Goal: Information Seeking & Learning: Learn about a topic

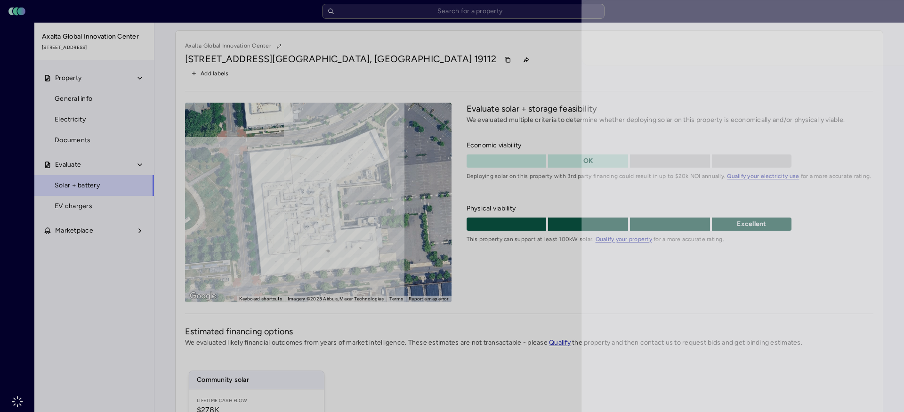
drag, startPoint x: 32, startPoint y: 251, endPoint x: 28, endPoint y: 230, distance: 21.5
click at [32, 251] on div at bounding box center [452, 206] width 904 height 412
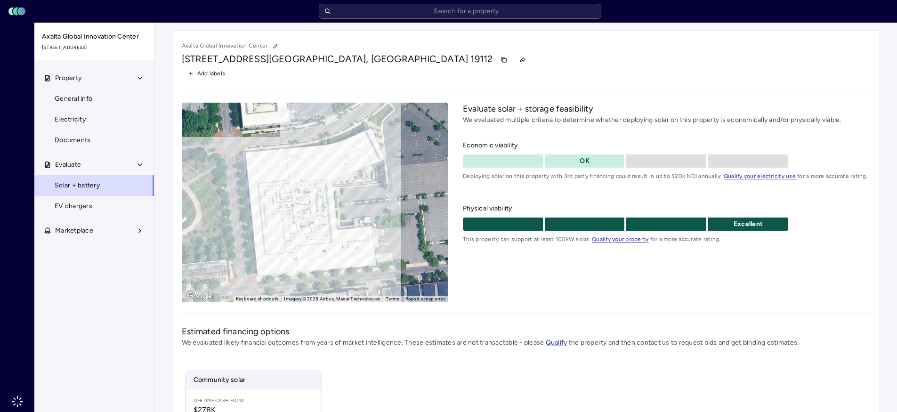
click at [441, 7] on input "text" at bounding box center [460, 11] width 282 height 15
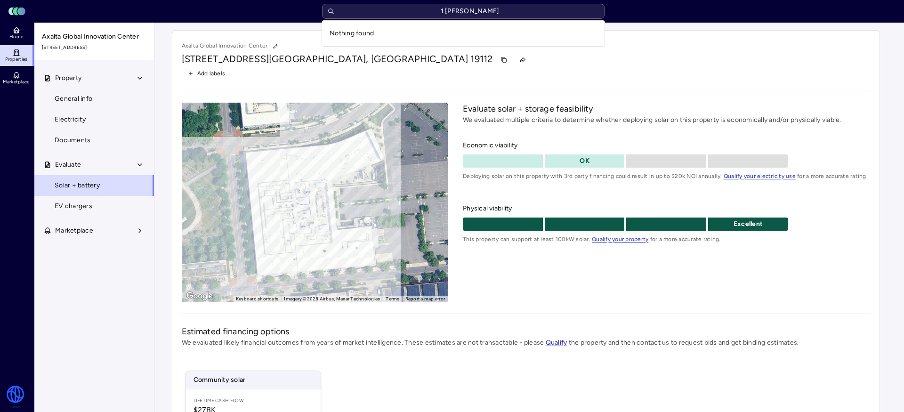
type input "1 lynch"
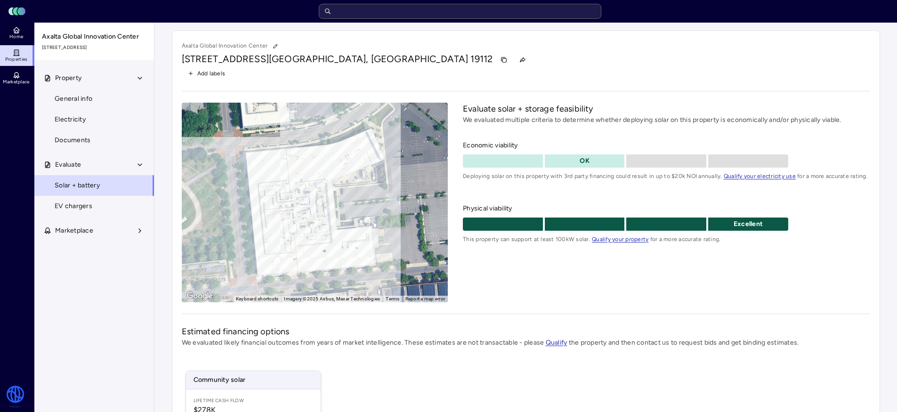
click at [357, 8] on input "text" at bounding box center [460, 11] width 282 height 15
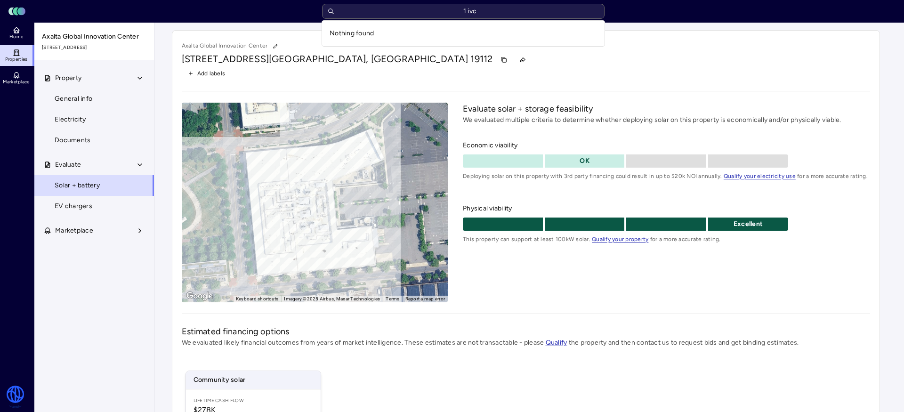
type input "1 iv"
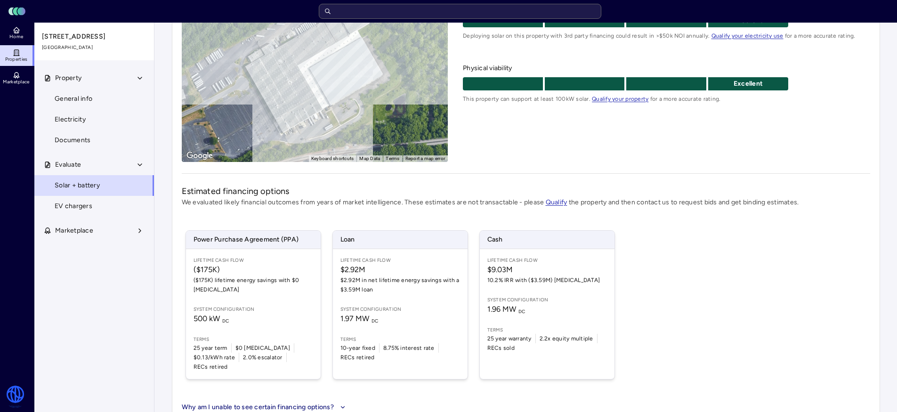
scroll to position [170, 0]
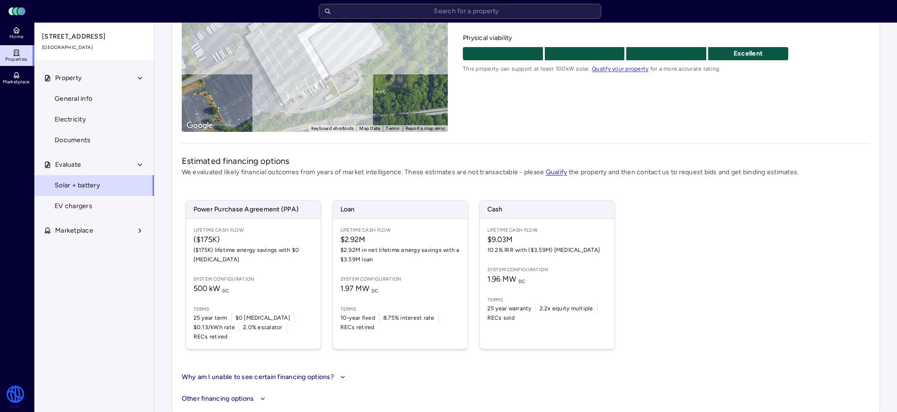
click at [567, 249] on span "10.2% IRR with ($3.59M) CapEx" at bounding box center [547, 249] width 120 height 9
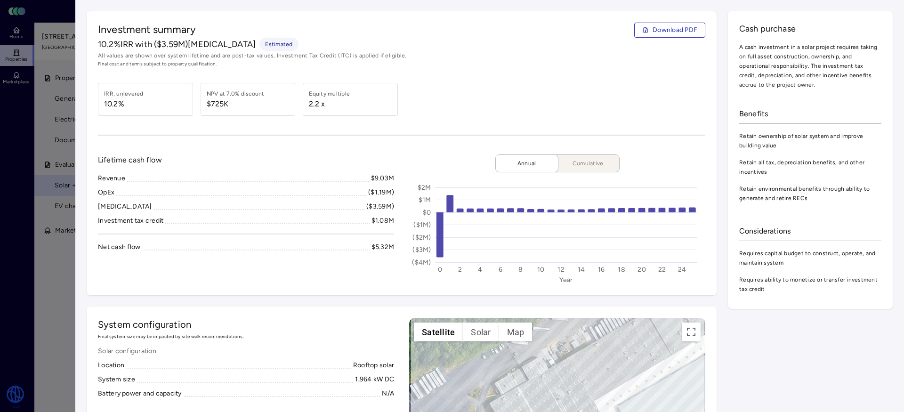
click at [660, 34] on span "Download PDF" at bounding box center [675, 30] width 45 height 10
click at [40, 285] on div at bounding box center [452, 206] width 904 height 412
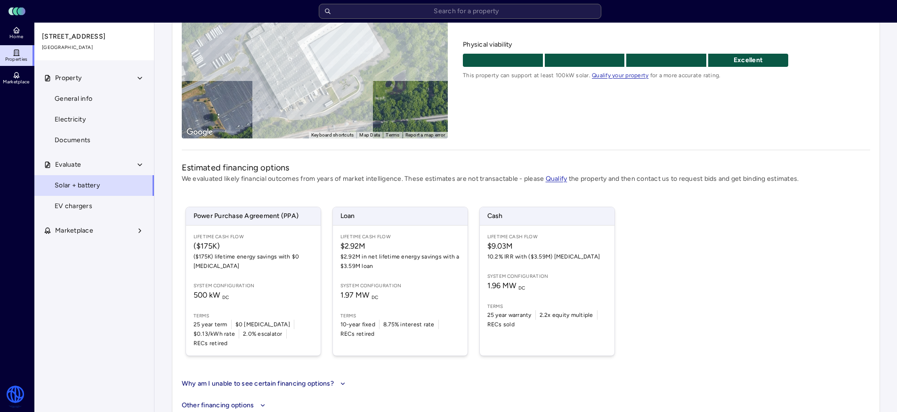
scroll to position [170, 0]
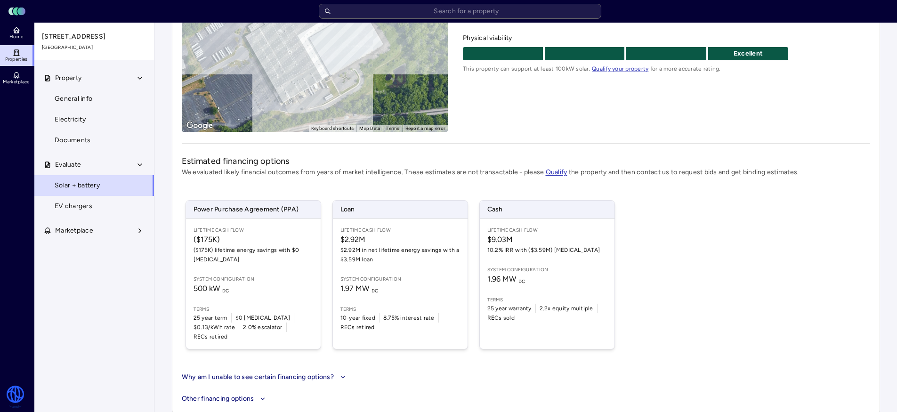
click at [733, 253] on div "Power Purchase Agreement (PPA) Lifetime Cash Flow ($175K) ($175K) lifetime ener…" at bounding box center [526, 275] width 688 height 172
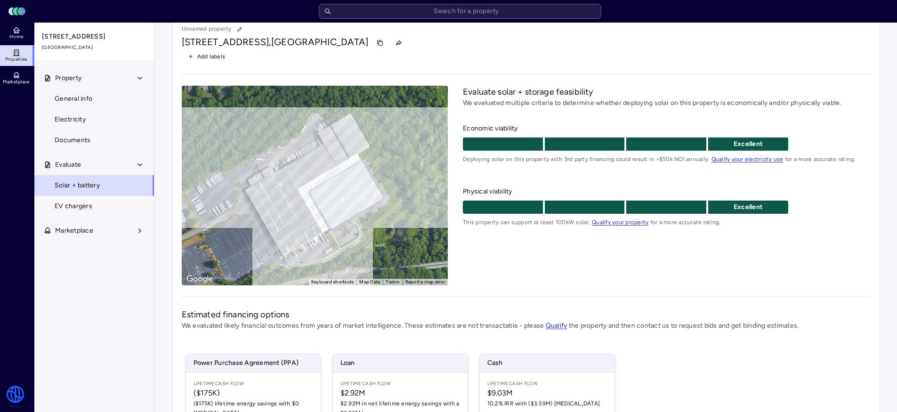
scroll to position [0, 0]
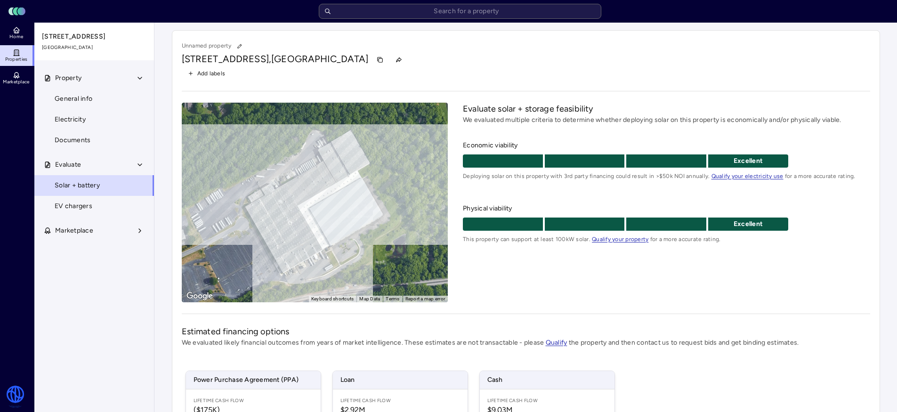
click at [603, 263] on div "Evaluate solar + storage feasibility We evaluated multiple criteria to determin…" at bounding box center [666, 203] width 407 height 200
click at [409, 18] on input "text" at bounding box center [460, 11] width 282 height 15
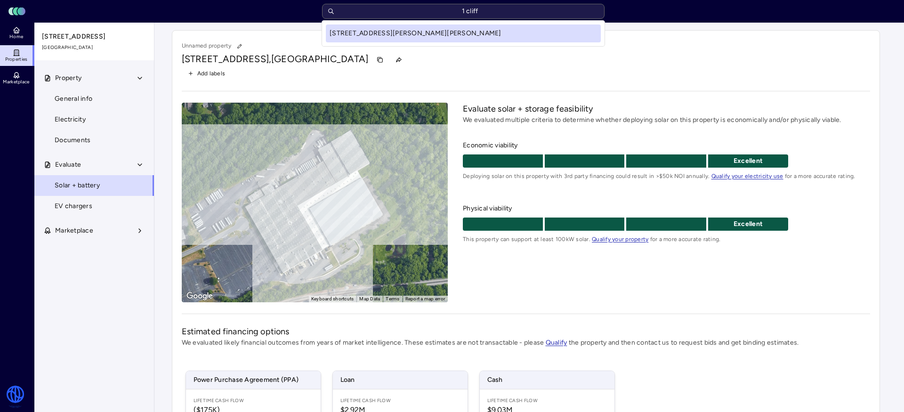
type input "1 cliffo"
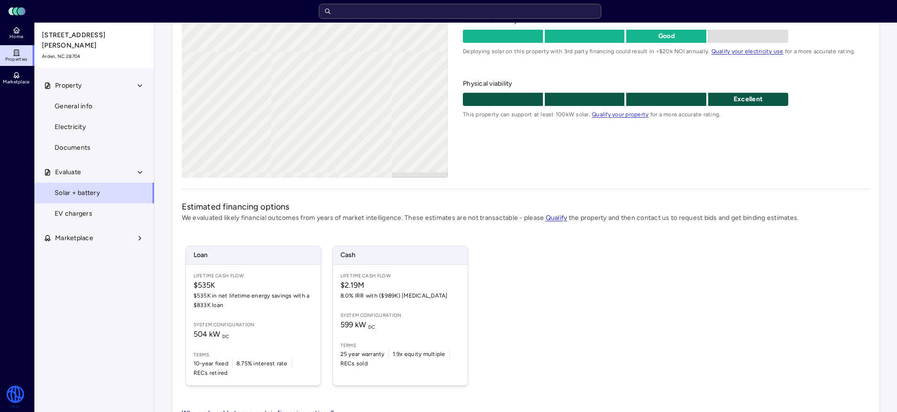
scroll to position [170, 0]
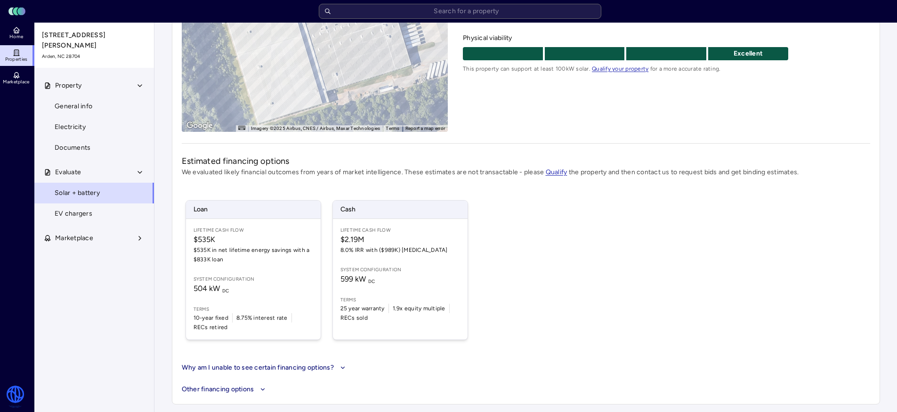
click at [386, 298] on span "Terms" at bounding box center [400, 300] width 120 height 8
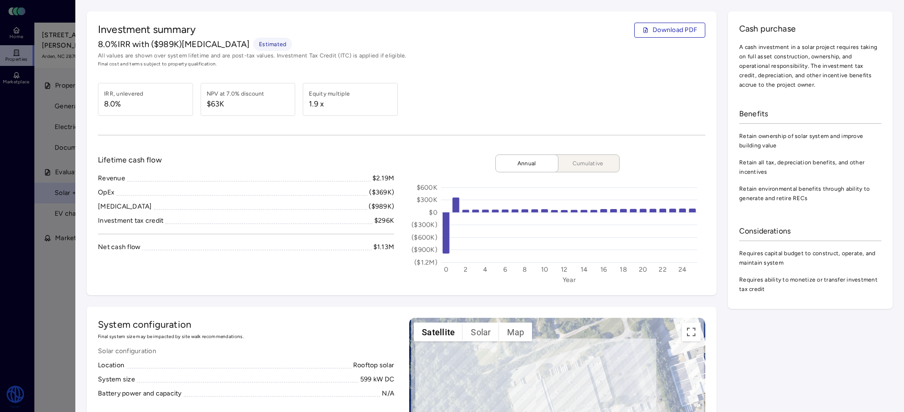
click at [9, 298] on div at bounding box center [452, 206] width 904 height 412
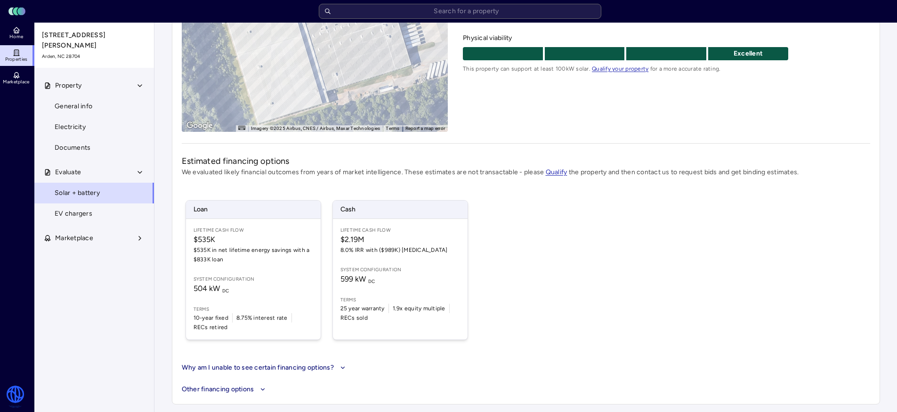
click at [432, 303] on span "Terms" at bounding box center [400, 300] width 120 height 8
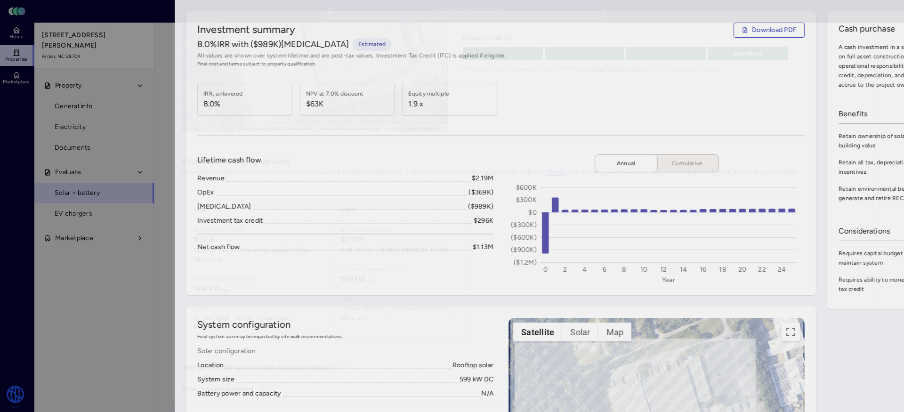
click at [19, 345] on div at bounding box center [452, 206] width 904 height 412
